Goal: Task Accomplishment & Management: Manage account settings

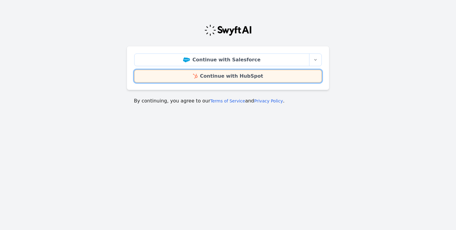
click at [249, 78] on link "Continue with HubSpot" at bounding box center [228, 76] width 188 height 13
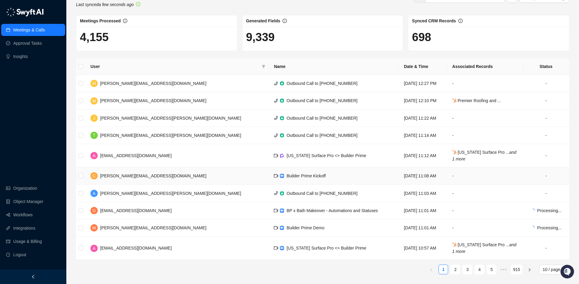
scroll to position [11, 0]
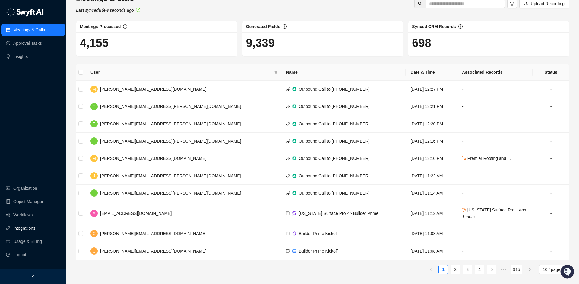
click at [25, 229] on link "Integrations" at bounding box center [24, 228] width 22 height 12
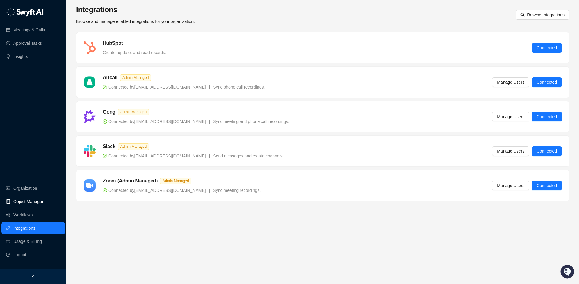
click at [26, 200] on link "Object Manager" at bounding box center [28, 201] width 30 height 12
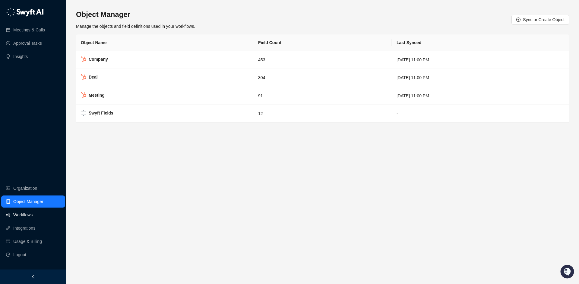
click at [27, 216] on link "Workflows" at bounding box center [22, 214] width 19 height 12
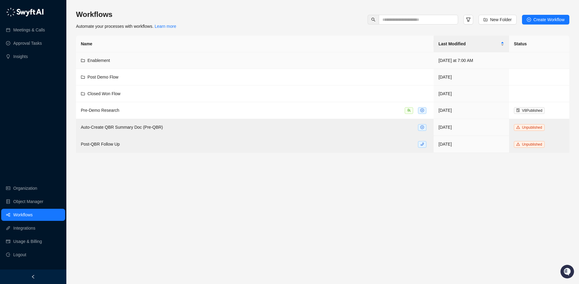
click at [108, 64] on td "Enablement" at bounding box center [255, 60] width 358 height 17
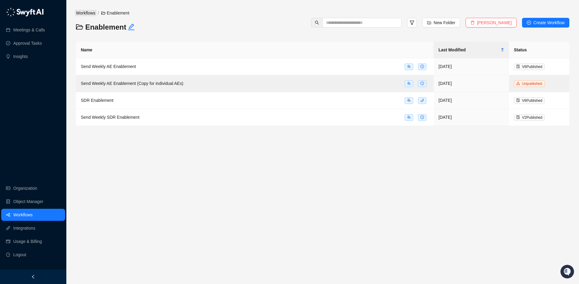
click at [89, 14] on link "Workflows" at bounding box center [86, 13] width 22 height 7
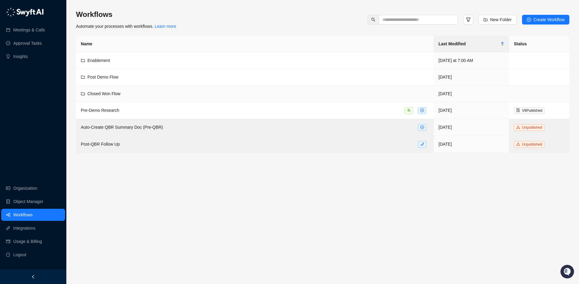
click at [94, 95] on span "Closed Won Flow" at bounding box center [103, 93] width 33 height 5
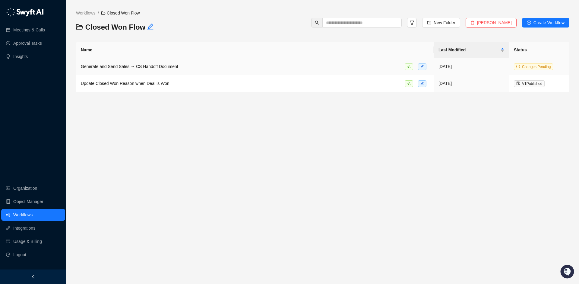
click at [100, 70] on td "Generate and Send Sales → CS Handoff Document" at bounding box center [255, 66] width 358 height 17
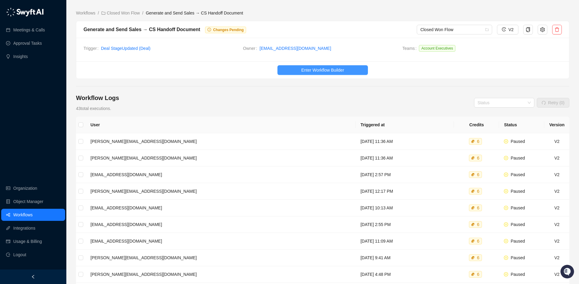
click at [328, 69] on span "Enter Workflow Builder" at bounding box center [322, 70] width 43 height 7
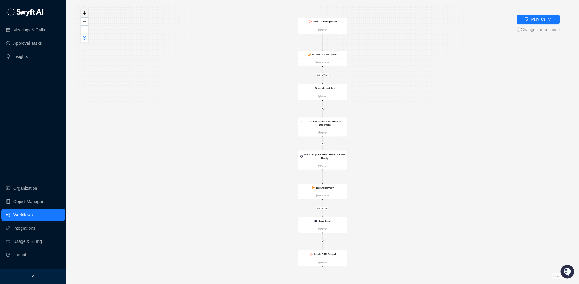
click at [82, 13] on button "zoom in" at bounding box center [85, 13] width 8 height 8
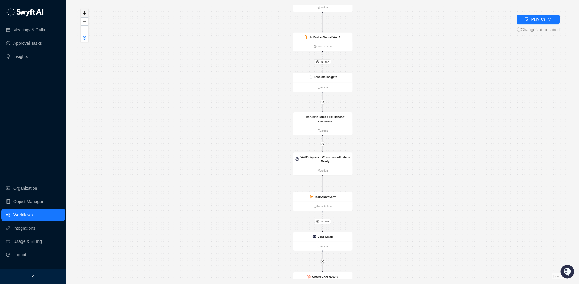
click at [82, 13] on button "zoom in" at bounding box center [85, 13] width 8 height 8
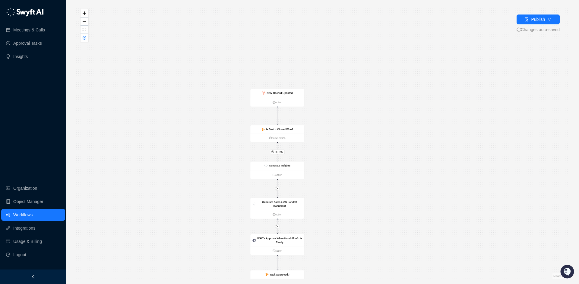
drag, startPoint x: 354, startPoint y: 67, endPoint x: 316, endPoint y: 146, distance: 86.9
click at [338, 153] on div "Is True Is True WAIT - Approve When Handoff Info is Ready Action Task Approved?…" at bounding box center [322, 142] width 493 height 274
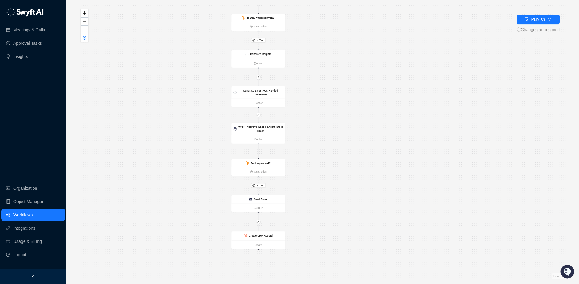
drag, startPoint x: 326, startPoint y: 201, endPoint x: 313, endPoint y: 106, distance: 96.2
click at [313, 106] on div "Is True Is True WAIT - Approve When Handoff Info is Ready Action Task Approved?…" at bounding box center [322, 142] width 493 height 274
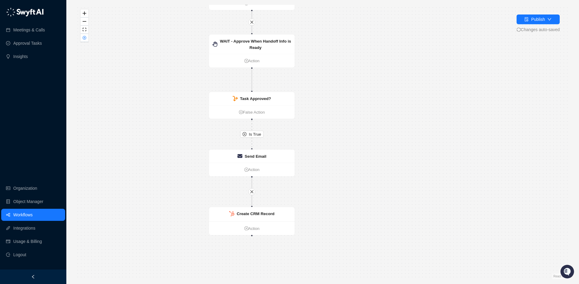
drag, startPoint x: 346, startPoint y: 228, endPoint x: 341, endPoint y: 61, distance: 166.9
click at [341, 62] on div "Is True Is True WAIT - Approve When Handoff Info is Ready Action Task Approved?…" at bounding box center [322, 142] width 493 height 274
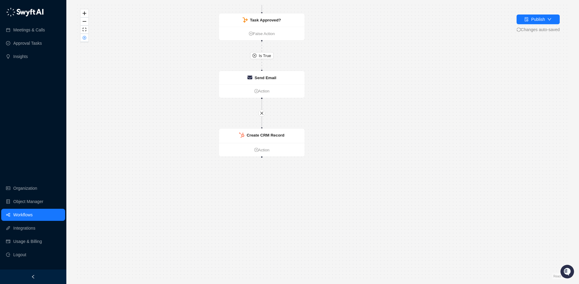
drag, startPoint x: 329, startPoint y: 226, endPoint x: 338, endPoint y: 186, distance: 41.1
click at [338, 186] on div "Is True Is True WAIT - Approve When Handoff Info is Ready Action Task Approved?…" at bounding box center [322, 142] width 493 height 274
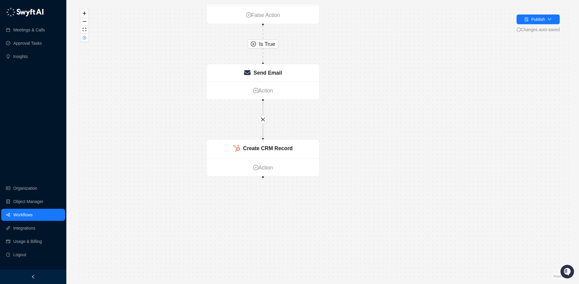
drag, startPoint x: 387, startPoint y: 79, endPoint x: 383, endPoint y: 103, distance: 24.4
click at [383, 103] on div "Is True Is True WAIT - Approve When Handoff Info is Ready Action Task Approved?…" at bounding box center [322, 142] width 493 height 274
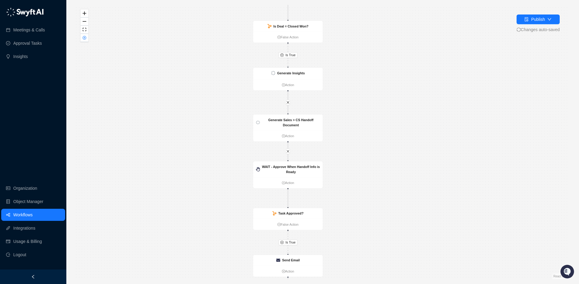
drag, startPoint x: 383, startPoint y: 74, endPoint x: 366, endPoint y: 240, distance: 166.8
click at [366, 229] on div "Is True Is True WAIT - Approve When Handoff Info is Ready Action Task Approved?…" at bounding box center [322, 142] width 493 height 274
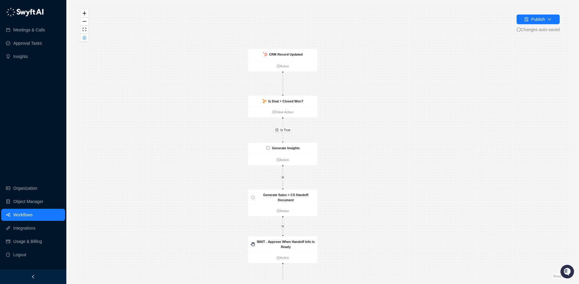
drag, startPoint x: 354, startPoint y: 88, endPoint x: 347, endPoint y: 167, distance: 79.7
click at [347, 168] on div "Is True Is True WAIT - Approve When Handoff Info is Ready Action Task Approved?…" at bounding box center [322, 142] width 493 height 274
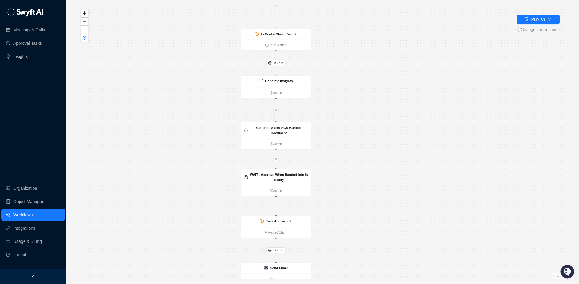
drag, startPoint x: 350, startPoint y: 212, endPoint x: 342, endPoint y: 128, distance: 84.3
click at [342, 126] on div "Is True Is True WAIT - Approve When Handoff Info is Ready Action Task Approved?…" at bounding box center [322, 142] width 493 height 274
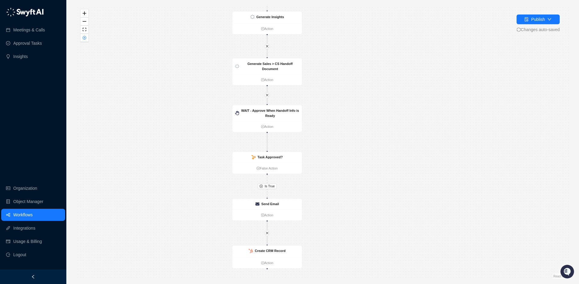
drag, startPoint x: 347, startPoint y: 144, endPoint x: 341, endPoint y: 80, distance: 63.7
click at [341, 80] on div "Is True Is True WAIT - Approve When Handoff Info is Ready Action Task Approved?…" at bounding box center [322, 142] width 493 height 274
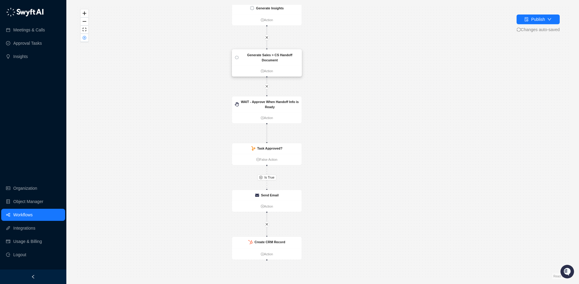
click at [287, 64] on div "Generate Sales > CS Handoff Document" at bounding box center [267, 57] width 70 height 16
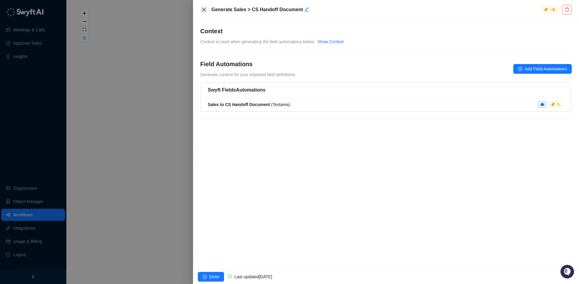
click at [206, 10] on button "Close" at bounding box center [203, 9] width 7 height 7
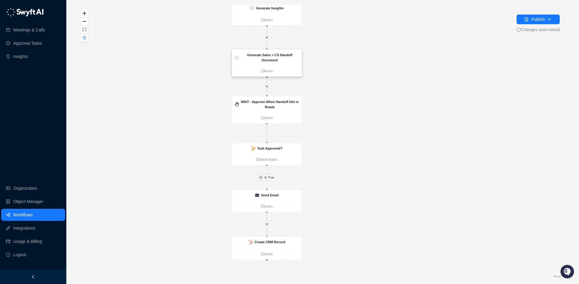
click at [264, 63] on div "Generate Sales > CS Handoff Document" at bounding box center [267, 57] width 70 height 16
click at [278, 11] on div "Generate Insights" at bounding box center [267, 9] width 70 height 12
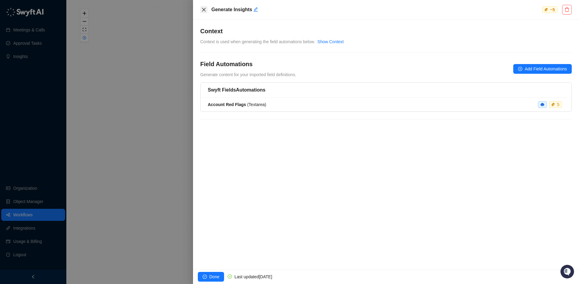
click at [205, 9] on icon "close" at bounding box center [204, 9] width 5 height 5
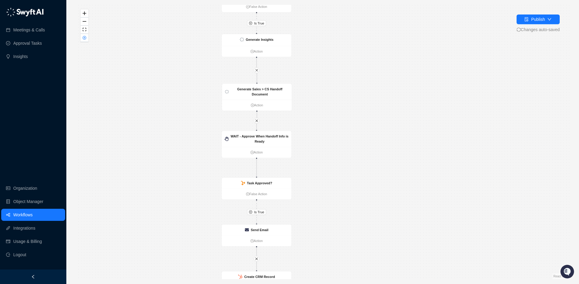
drag, startPoint x: 323, startPoint y: 40, endPoint x: 313, endPoint y: 71, distance: 32.7
click at [313, 71] on div "Is True Is True WAIT - Approve When Handoff Info is Ready Action Task Approved?…" at bounding box center [322, 142] width 493 height 274
click at [251, 90] on strong "Generate Sales > CS Handoff Document" at bounding box center [259, 91] width 45 height 9
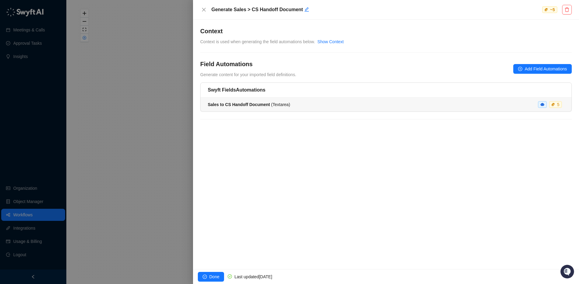
click at [256, 103] on strong "Sales to CS Handoff Document" at bounding box center [239, 104] width 62 height 5
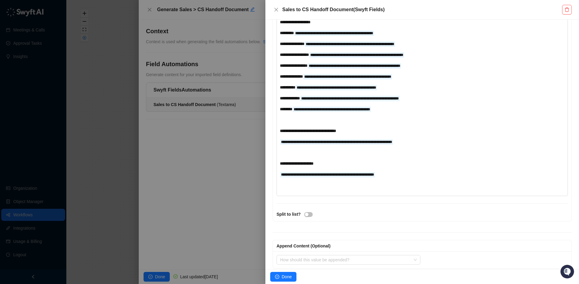
scroll to position [273, 0]
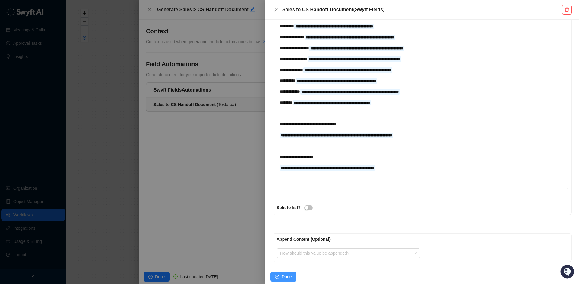
click at [286, 229] on span "Done" at bounding box center [287, 276] width 10 height 7
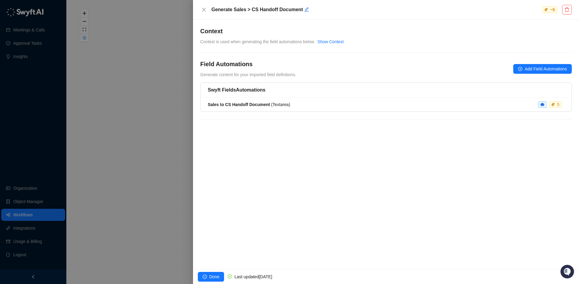
click at [309, 141] on div "**********" at bounding box center [386, 144] width 386 height 249
click at [210, 229] on span "Done" at bounding box center [214, 276] width 10 height 7
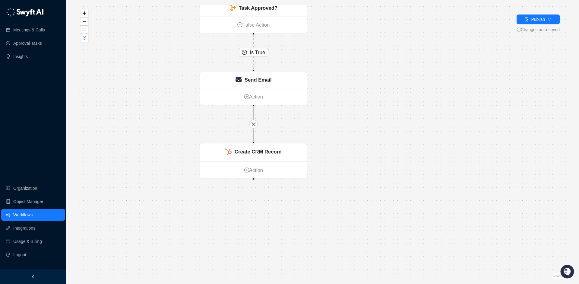
drag, startPoint x: 314, startPoint y: 237, endPoint x: 326, endPoint y: 81, distance: 156.4
click at [327, 81] on div "Is True Is True WAIT - Approve When Handoff Info is Ready Action Task Approved?…" at bounding box center [322, 142] width 493 height 274
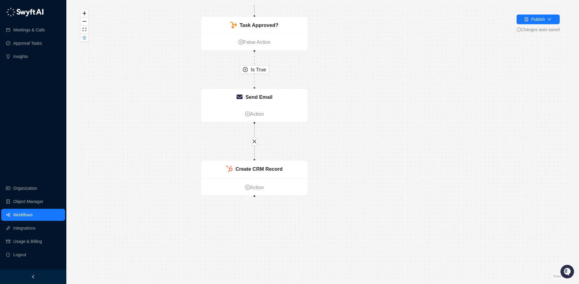
drag, startPoint x: 328, startPoint y: 70, endPoint x: 322, endPoint y: 109, distance: 39.9
click at [328, 93] on div "Is True Is True WAIT - Approve When Handoff Info is Ready Action Task Approved?…" at bounding box center [322, 142] width 493 height 274
click at [255, 174] on div "Create CRM Record" at bounding box center [254, 169] width 107 height 18
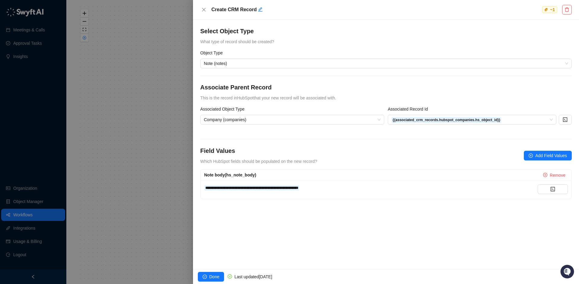
click at [141, 148] on div at bounding box center [289, 142] width 579 height 284
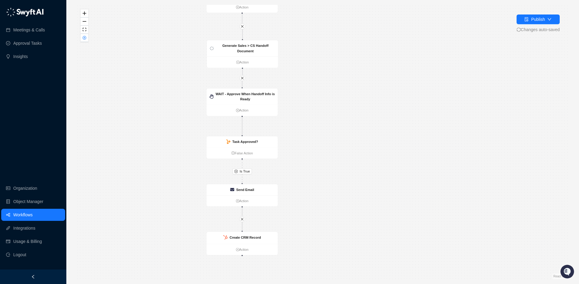
drag, startPoint x: 160, startPoint y: 71, endPoint x: 178, endPoint y: 175, distance: 105.3
click at [178, 175] on div "Is True Is True WAIT - Approve When Handoff Info is Ready Action Task Approved?…" at bounding box center [322, 142] width 493 height 274
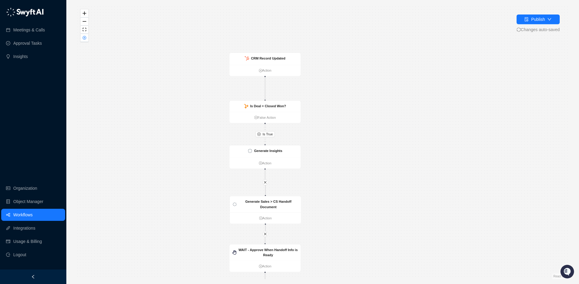
drag, startPoint x: 164, startPoint y: 56, endPoint x: 185, endPoint y: 190, distance: 135.9
click at [185, 190] on div "Is True Is True WAIT - Approve When Handoff Info is Ready Action Task Approved?…" at bounding box center [322, 142] width 493 height 274
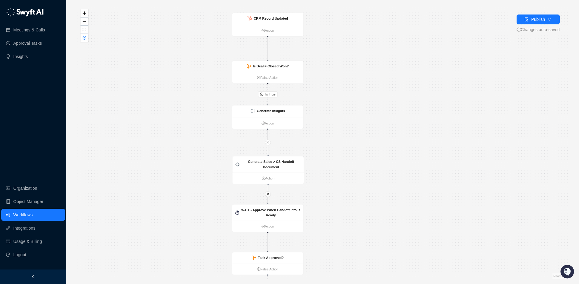
drag, startPoint x: 180, startPoint y: 71, endPoint x: 182, endPoint y: 28, distance: 43.8
click at [182, 28] on div "Is True Is True WAIT - Approve When Handoff Info is Ready Action Task Approved?…" at bounding box center [322, 142] width 493 height 274
click at [27, 229] on link "Usage & Billing" at bounding box center [27, 241] width 29 height 12
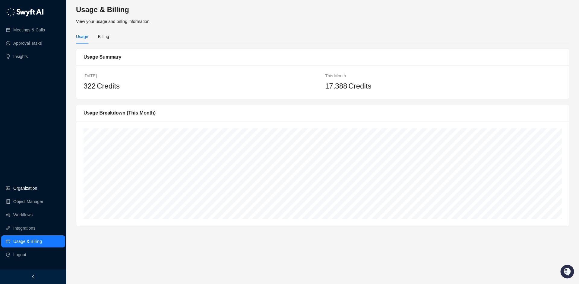
click at [24, 185] on link "Organization" at bounding box center [25, 188] width 24 height 12
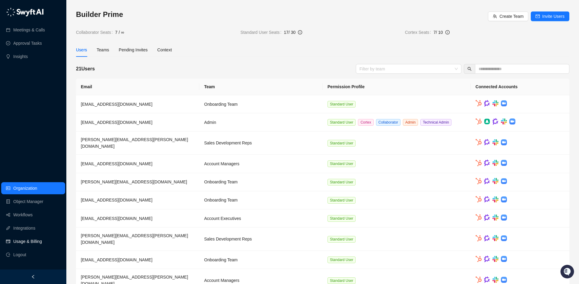
click at [26, 229] on link "Usage & Billing" at bounding box center [27, 241] width 29 height 12
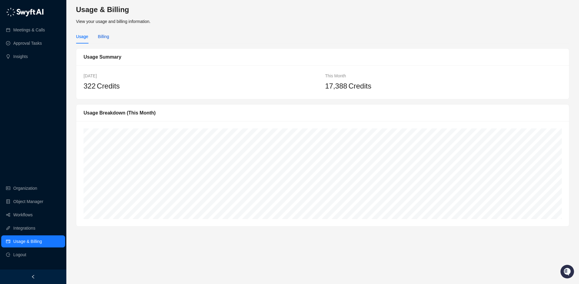
click at [105, 34] on div "Billing" at bounding box center [103, 36] width 11 height 7
